Goal: Download file/media

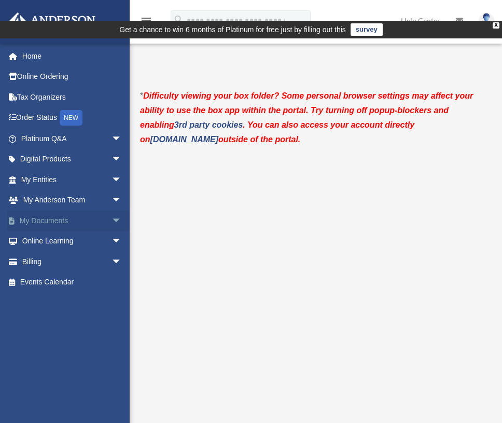
click at [111, 218] on span "arrow_drop_down" at bounding box center [121, 220] width 21 height 21
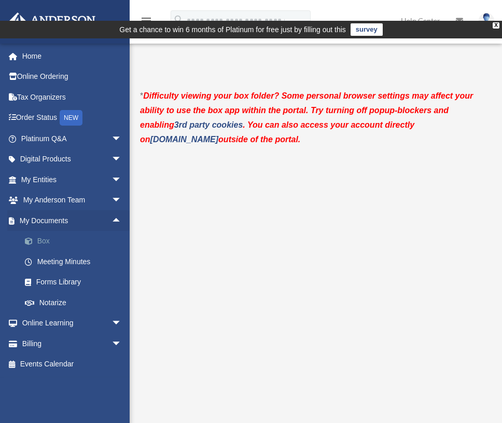
click at [50, 237] on link "Box" at bounding box center [76, 241] width 123 height 21
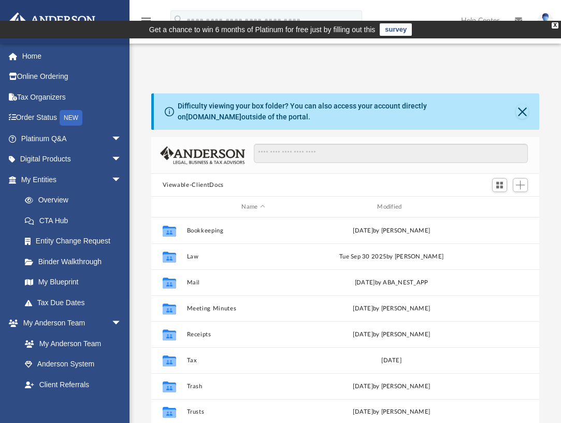
scroll to position [228, 381]
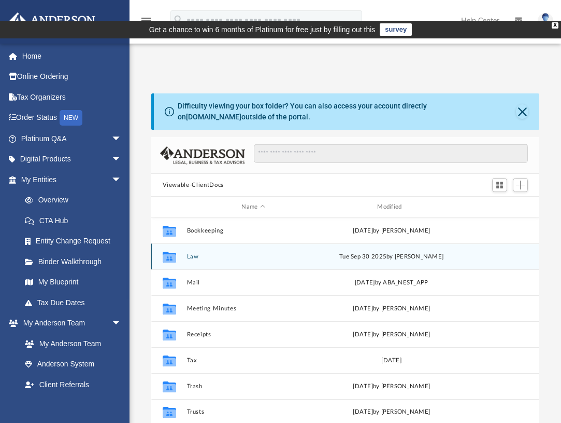
click at [177, 248] on icon "Collaborated Folder" at bounding box center [169, 256] width 17 height 17
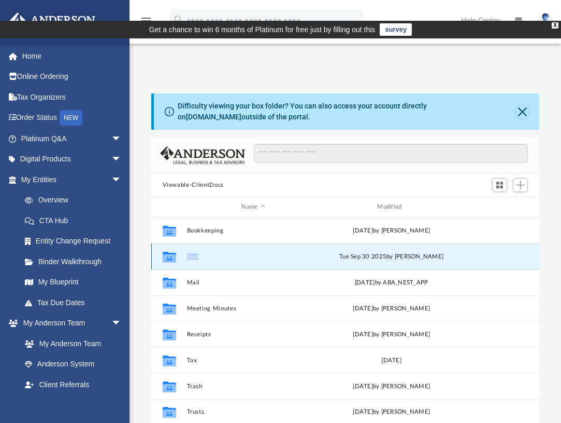
click at [177, 248] on icon "Collaborated Folder" at bounding box center [169, 256] width 17 height 17
click at [167, 251] on icon "grid" at bounding box center [168, 256] width 13 height 11
click at [193, 253] on button "Law" at bounding box center [254, 256] width 134 height 7
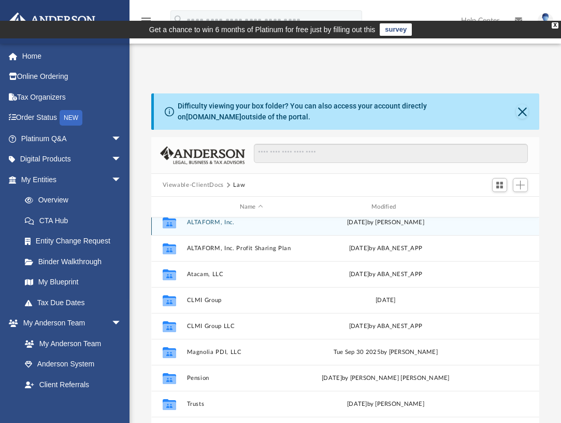
scroll to position [18, 0]
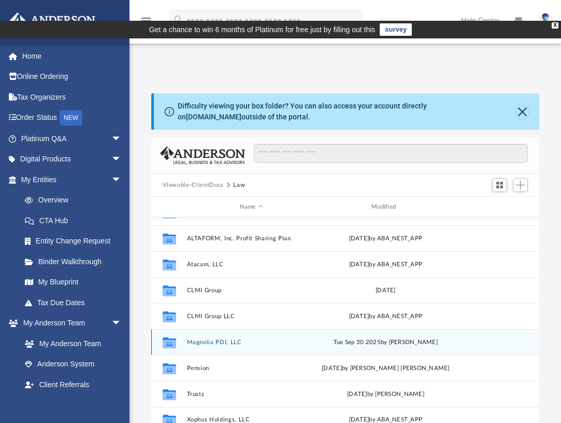
click at [206, 339] on button "Magnolia PDI, LLC" at bounding box center [252, 342] width 130 height 7
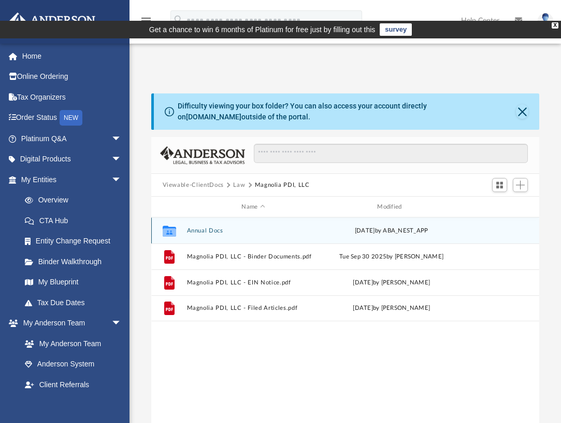
scroll to position [0, 0]
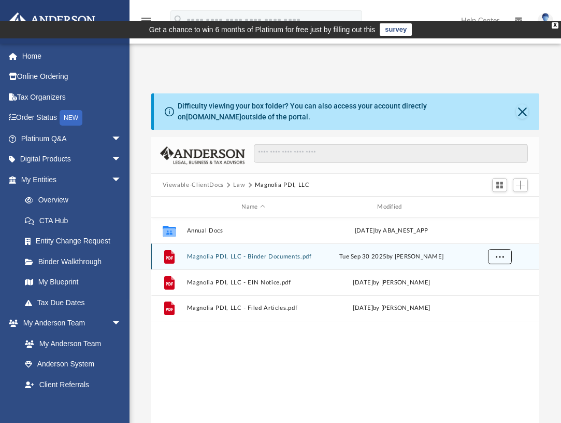
click at [495, 249] on button "More options" at bounding box center [500, 257] width 24 height 16
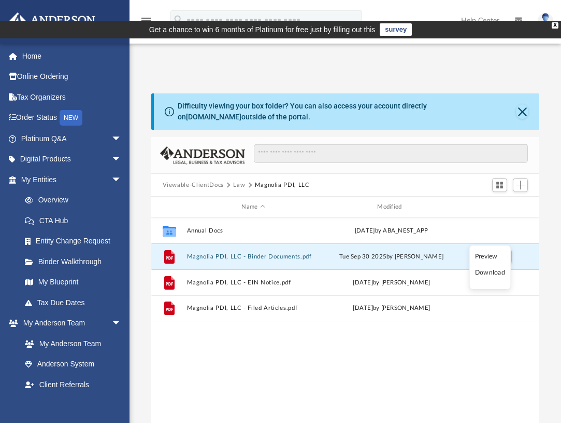
click at [497, 273] on li "Download" at bounding box center [490, 272] width 30 height 11
click at [502, 253] on span "More options" at bounding box center [500, 256] width 8 height 6
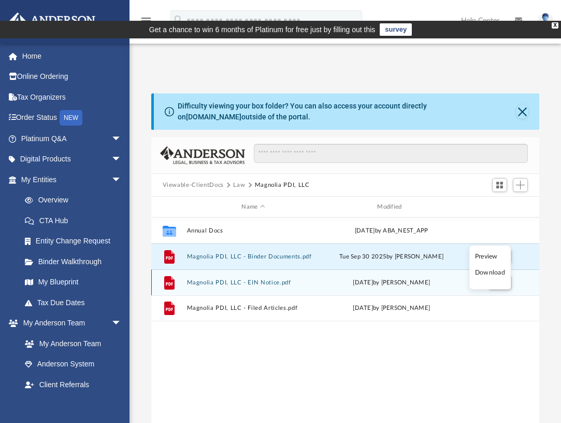
click at [448, 278] on div "Mon Sep 22 2025 by Mya Ford" at bounding box center [392, 282] width 134 height 9
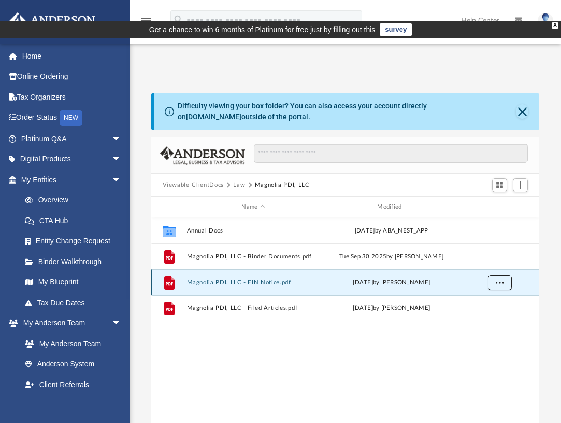
click at [499, 279] on span "More options" at bounding box center [500, 282] width 8 height 6
click at [494, 298] on li "Download" at bounding box center [490, 298] width 30 height 11
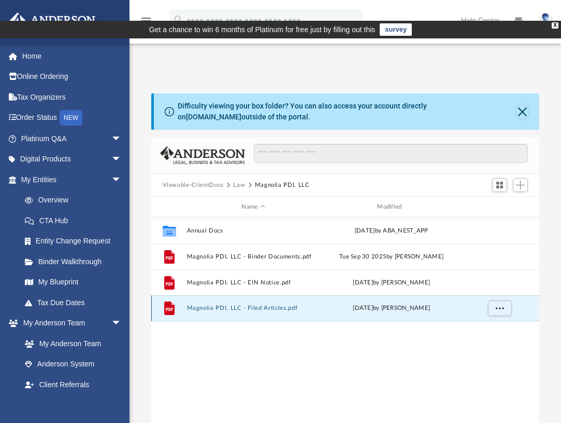
click at [226, 304] on button "Magnolia PDI, LLC - Filed Articles.pdf" at bounding box center [254, 307] width 134 height 7
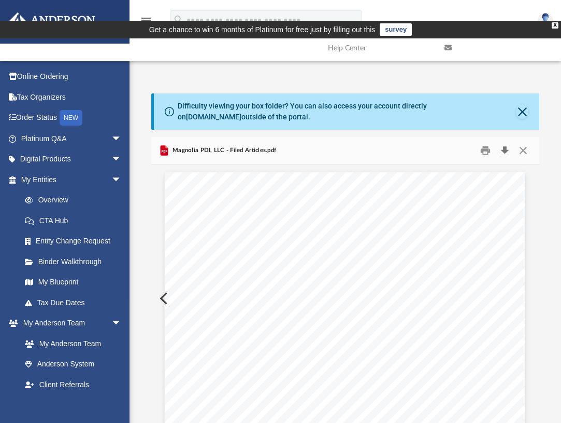
click at [508, 143] on button "Download" at bounding box center [505, 151] width 19 height 16
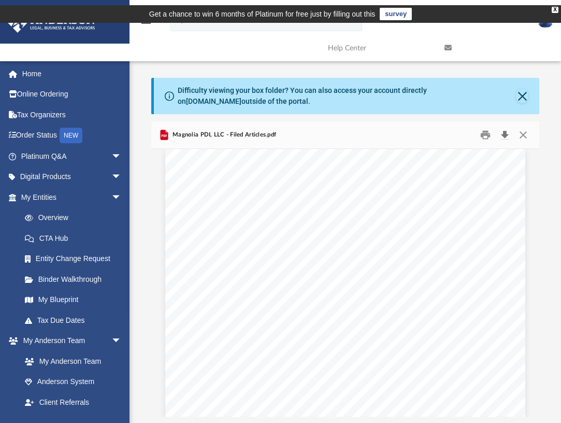
scroll to position [9, 0]
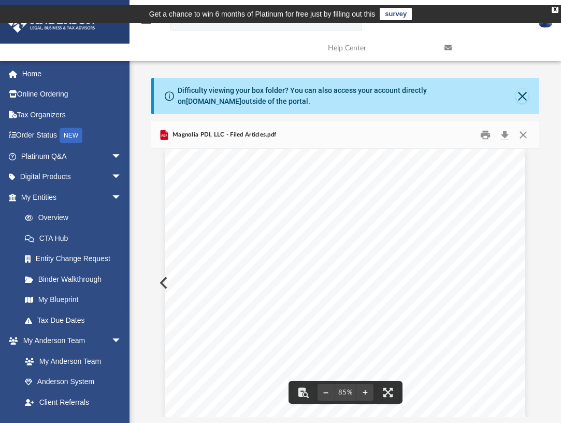
drag, startPoint x: 252, startPoint y: 252, endPoint x: 186, endPoint y: 248, distance: 67.0
click at [184, 249] on div "B20250310482 Limited Liability Company Name Limited Liability Company Name Magn…" at bounding box center [345, 381] width 360 height 466
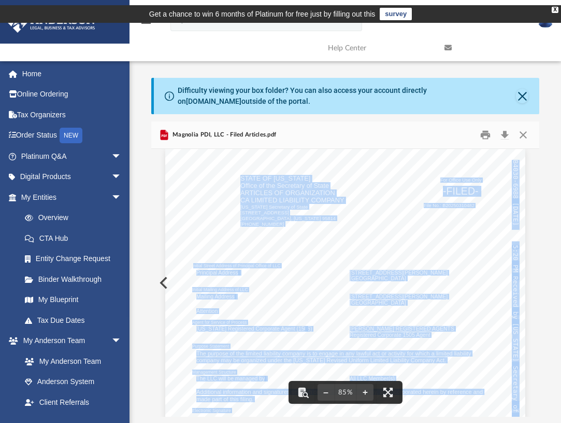
drag, startPoint x: 189, startPoint y: 245, endPoint x: 318, endPoint y: 252, distance: 129.3
click at [318, 252] on div "B20250310482 Limited Liability Company Name Limited Liability Company Name Magn…" at bounding box center [345, 381] width 360 height 466
click at [449, 261] on div "B20250310482 Limited Liability Company Name Limited Liability Company Name Magn…" at bounding box center [345, 381] width 360 height 466
